Goal: Book appointment/travel/reservation

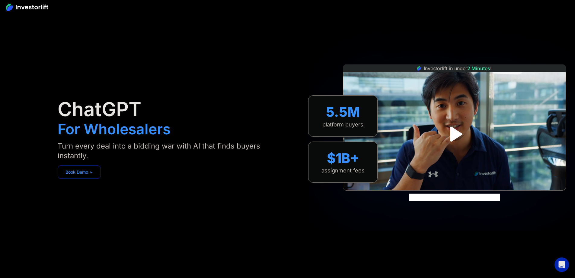
drag, startPoint x: 0, startPoint y: 0, endPoint x: 124, endPoint y: 177, distance: 215.6
click at [101, 177] on link "Book Demo ➢" at bounding box center [79, 171] width 43 height 13
drag, startPoint x: 101, startPoint y: 125, endPoint x: 263, endPoint y: 50, distance: 178.3
click at [263, 50] on div "ChatGPT For Wholesalers Turn every deal into a bidding war with AI that finds b…" at bounding box center [173, 138] width 230 height 241
